Goal: Task Accomplishment & Management: Use online tool/utility

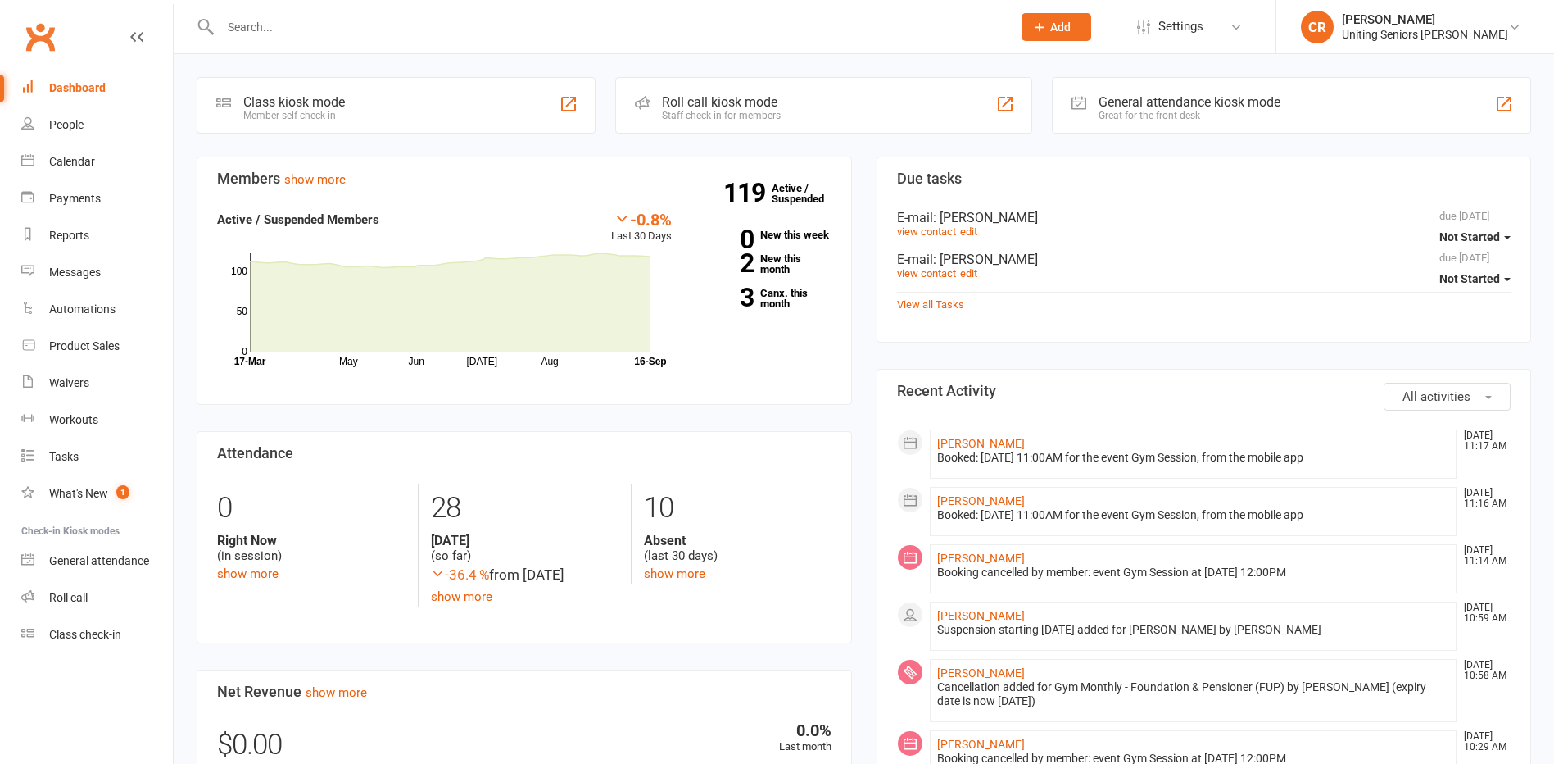
click at [294, 32] on input "text" at bounding box center [607, 27] width 785 height 23
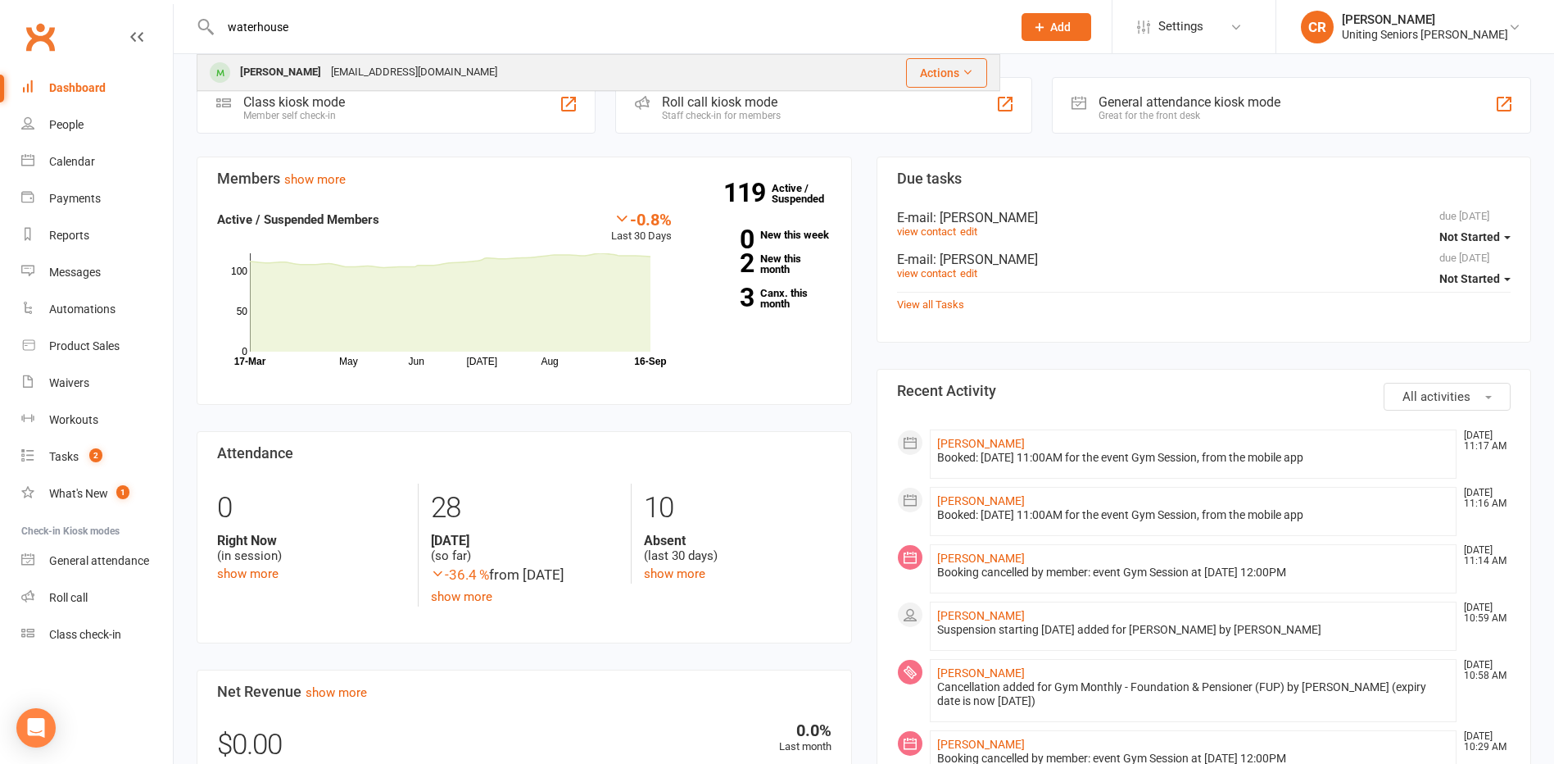
type input "waterhouse"
click at [336, 84] on div "[EMAIL_ADDRESS][DOMAIN_NAME]" at bounding box center [414, 73] width 176 height 24
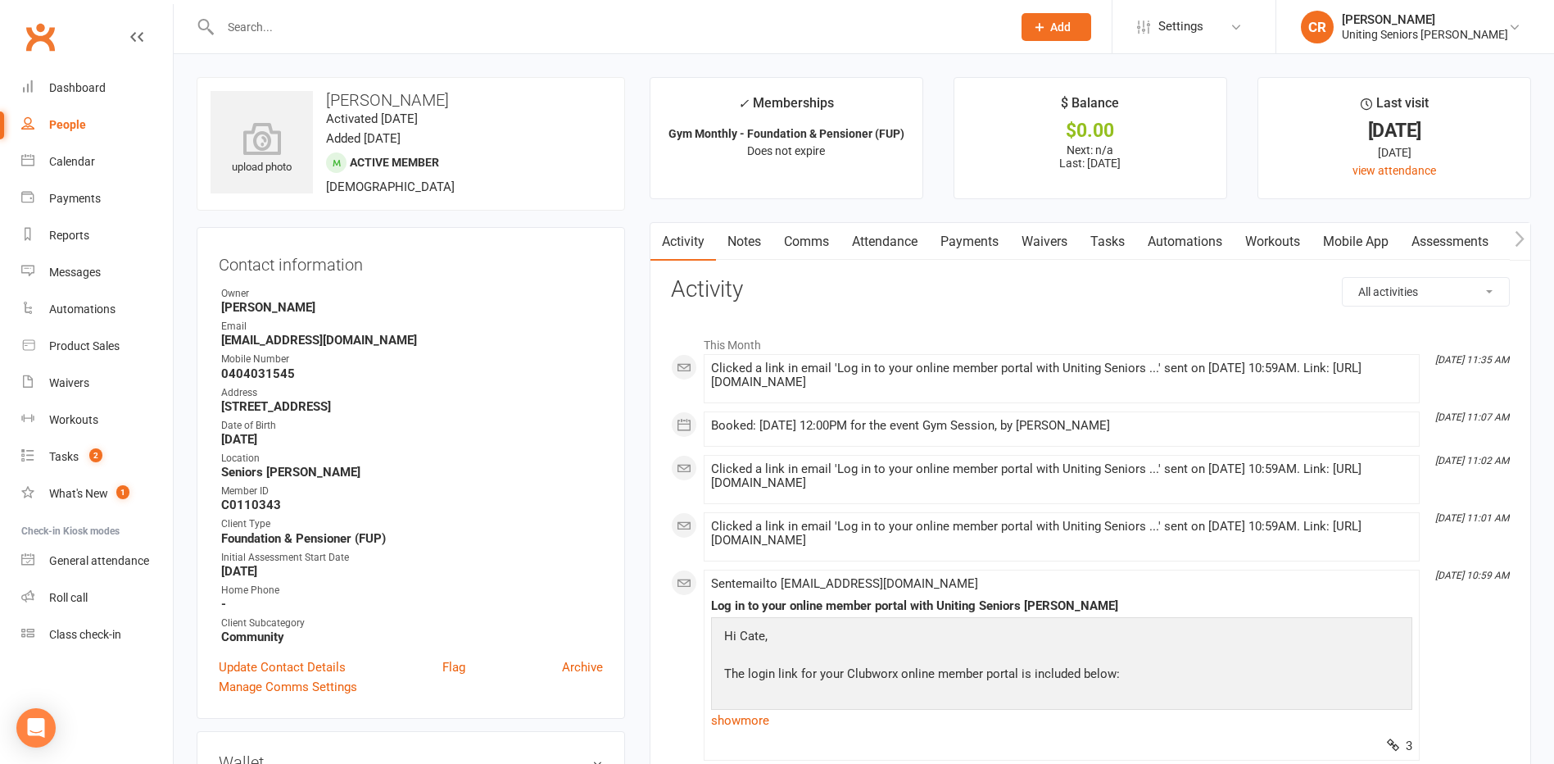
click at [1380, 254] on link "Mobile App" at bounding box center [1356, 242] width 88 height 38
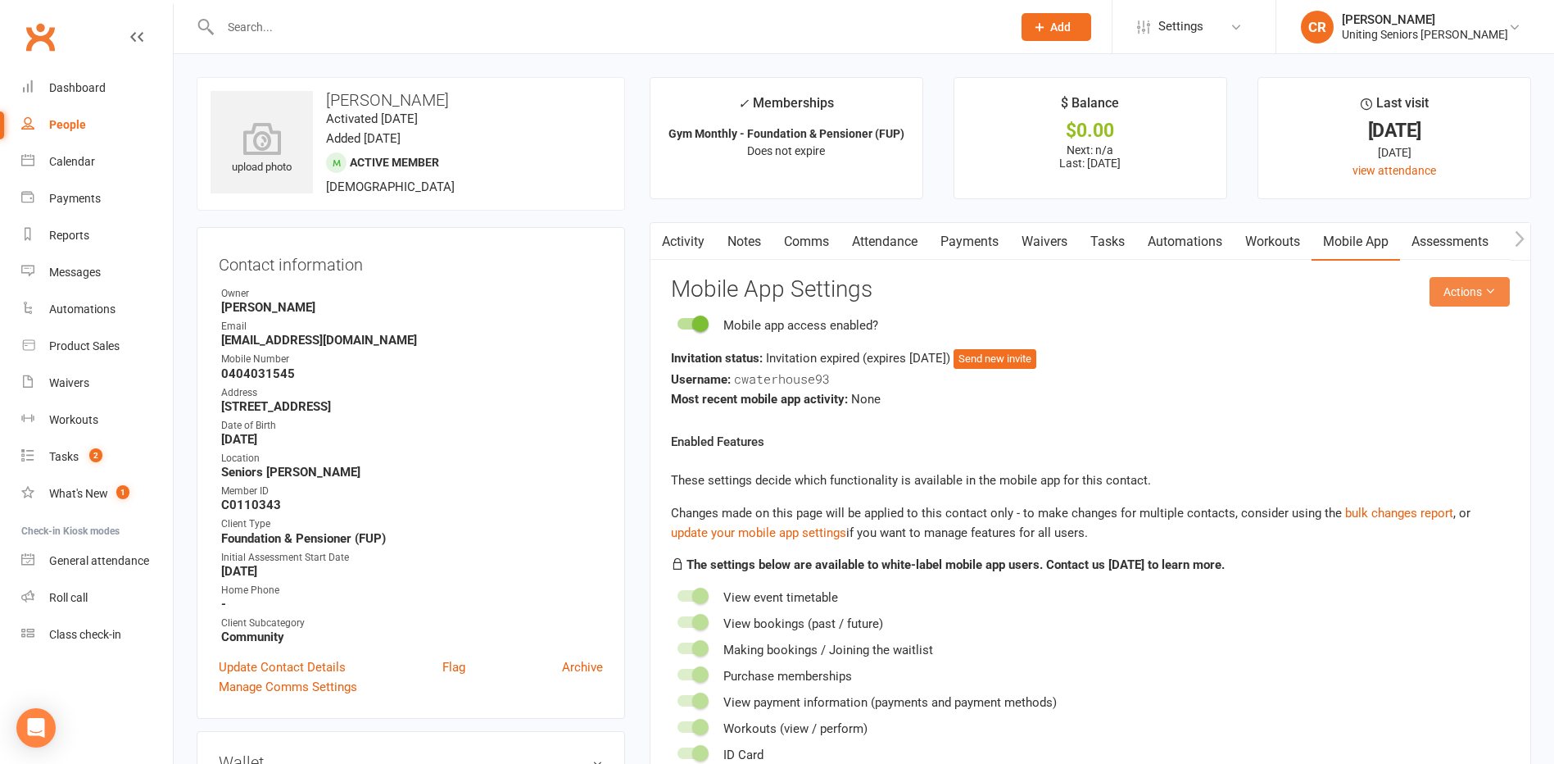
click at [1455, 291] on button "Actions" at bounding box center [1470, 291] width 80 height 29
click at [1442, 368] on link "Send invitation SMS" at bounding box center [1416, 361] width 162 height 33
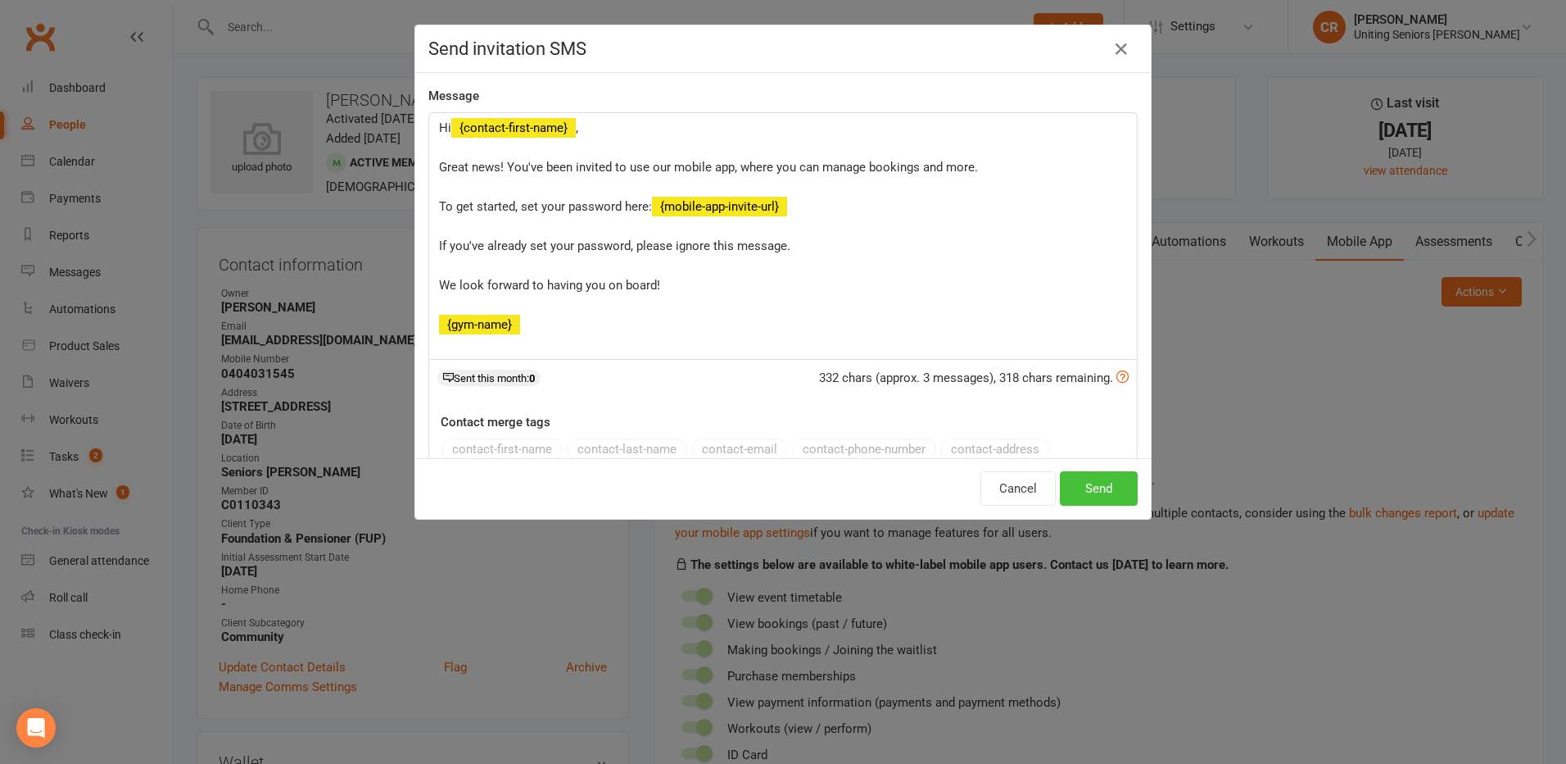
click at [1095, 485] on button "Send" at bounding box center [1099, 488] width 78 height 34
